Goal: Task Accomplishment & Management: Manage account settings

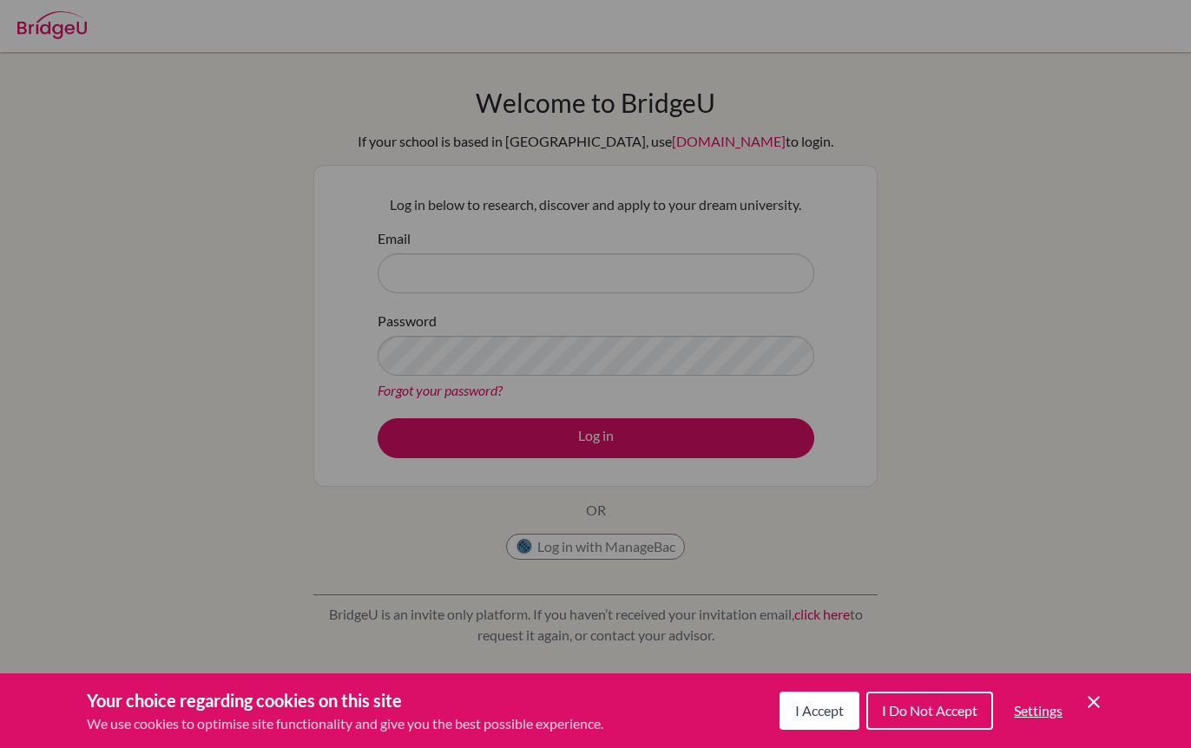
click at [1089, 696] on icon "Cookie Control Close Icon" at bounding box center [1093, 702] width 21 height 21
click at [1092, 706] on icon "Cookie Control Close Icon" at bounding box center [1093, 702] width 21 height 21
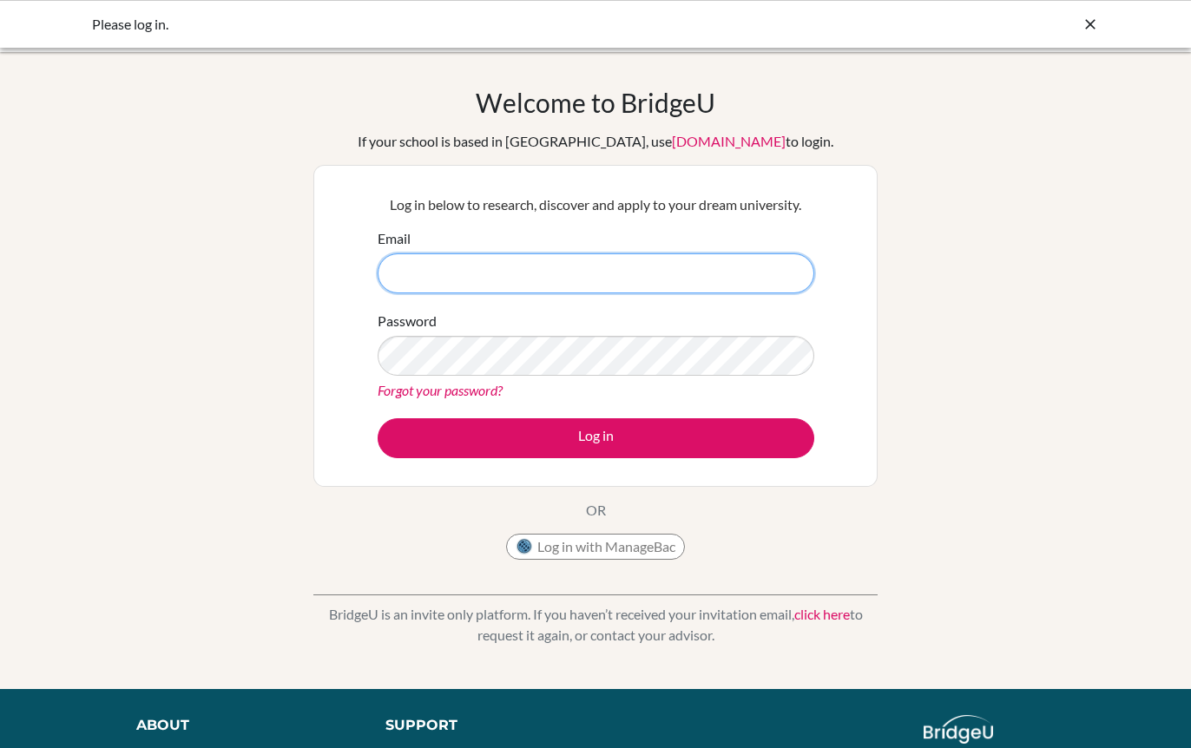
click at [512, 260] on input "Email" at bounding box center [596, 273] width 437 height 40
drag, startPoint x: 525, startPoint y: 252, endPoint x: 400, endPoint y: 281, distance: 128.4
click at [400, 281] on div "Email ctenorio" at bounding box center [596, 260] width 437 height 65
drag, startPoint x: 464, startPoint y: 286, endPoint x: 306, endPoint y: 310, distance: 159.7
click at [306, 310] on div "Welcome to BridgeU If your school is based in China, use app.bridge-u.com.cn to…" at bounding box center [595, 371] width 1191 height 568
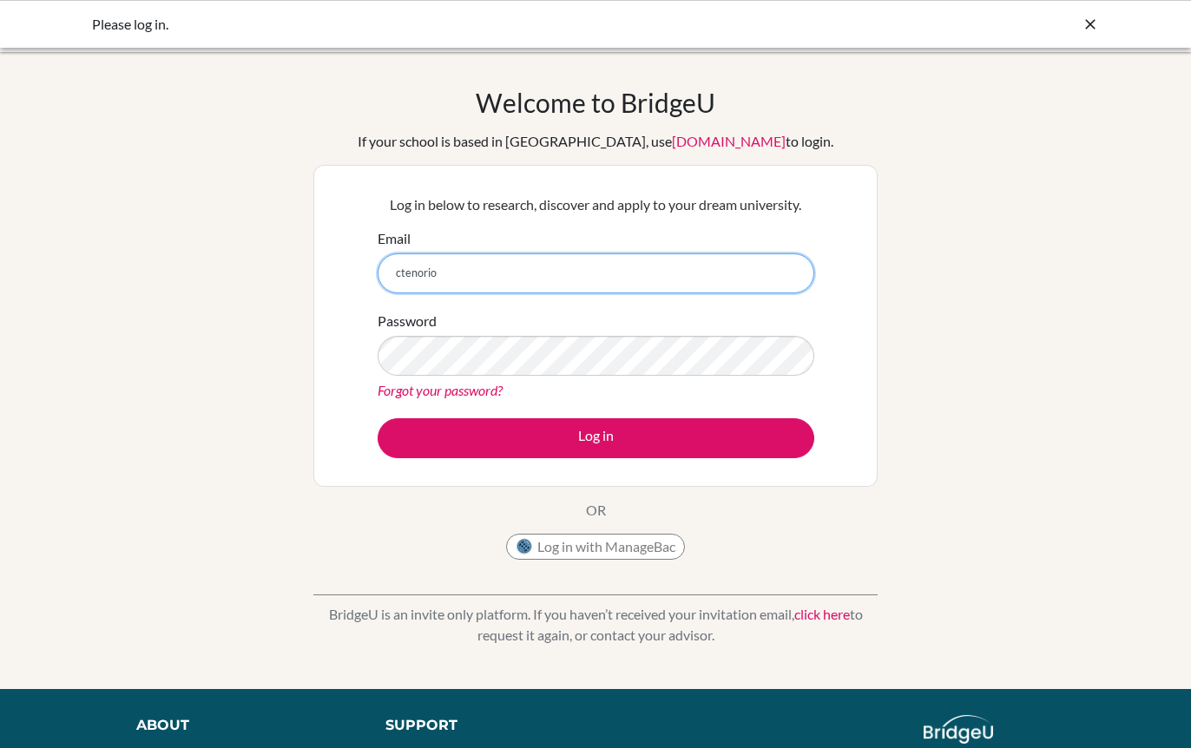
paste input "@elcamino.edu.mx"
type input "ctenorio@elcamino.edu.mx"
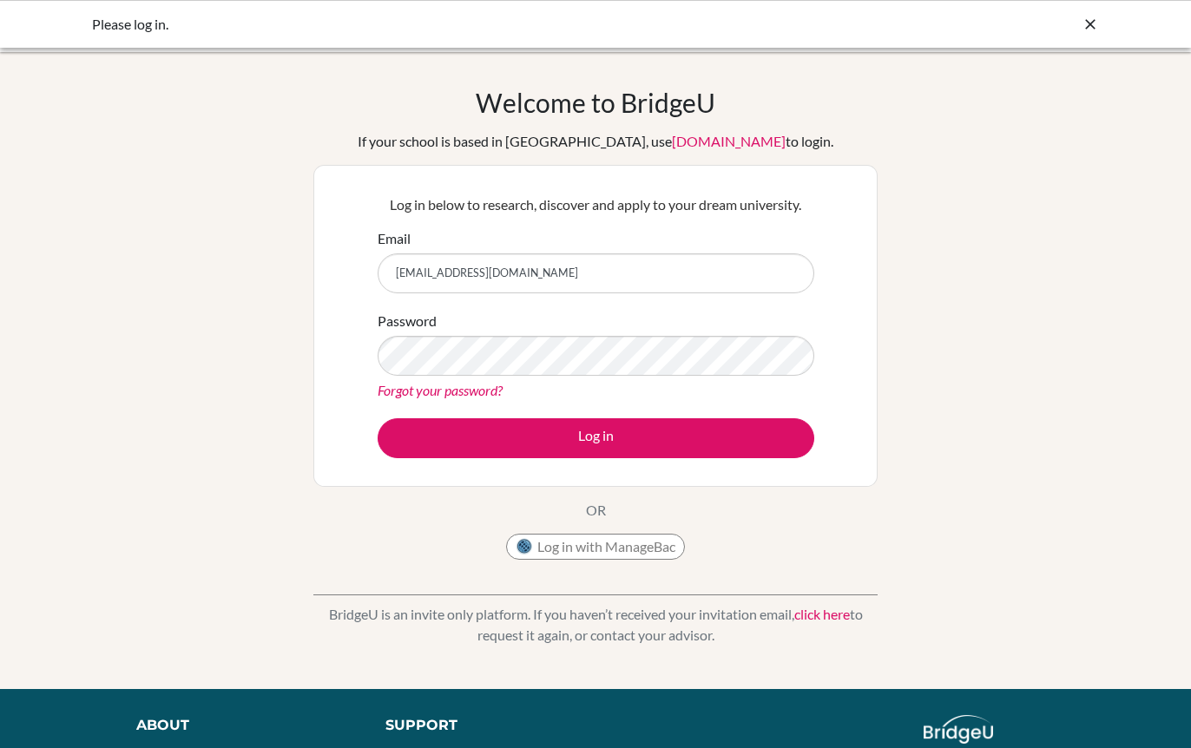
click at [429, 378] on div "Password Forgot your password?" at bounding box center [596, 356] width 437 height 90
click at [378, 418] on button "Log in" at bounding box center [596, 438] width 437 height 40
